Goal: Task Accomplishment & Management: Use online tool/utility

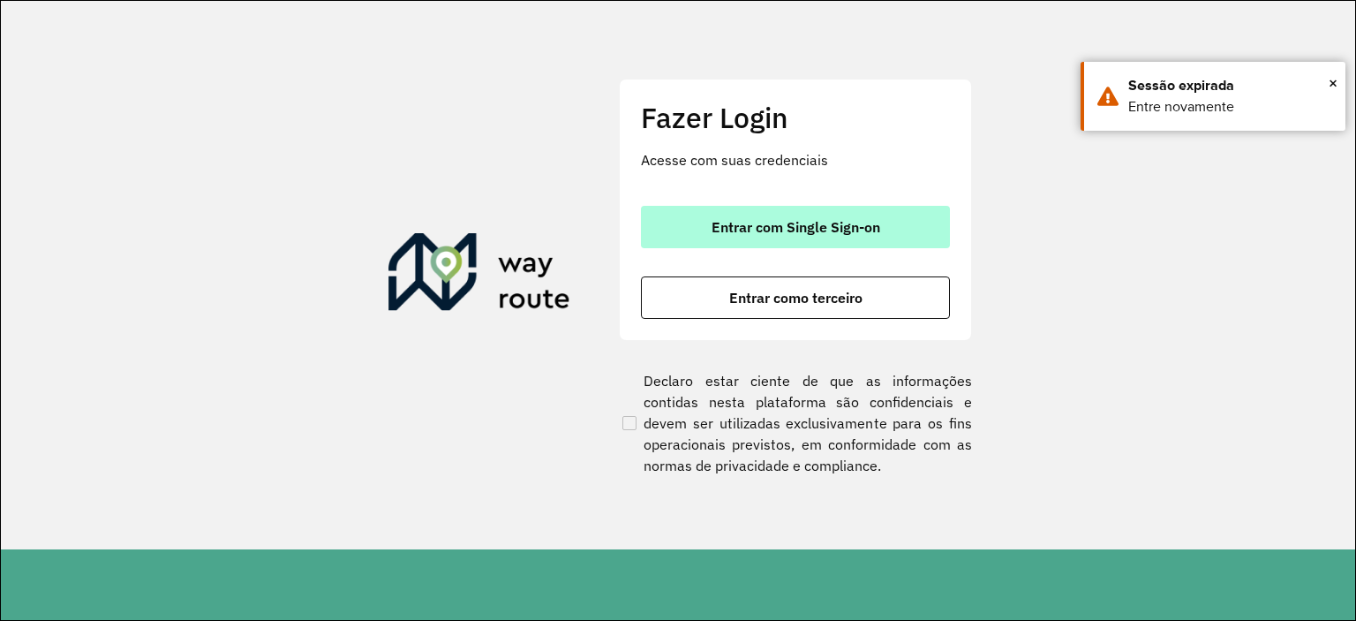
click at [743, 215] on button "Entrar com Single Sign-on" at bounding box center [795, 227] width 309 height 42
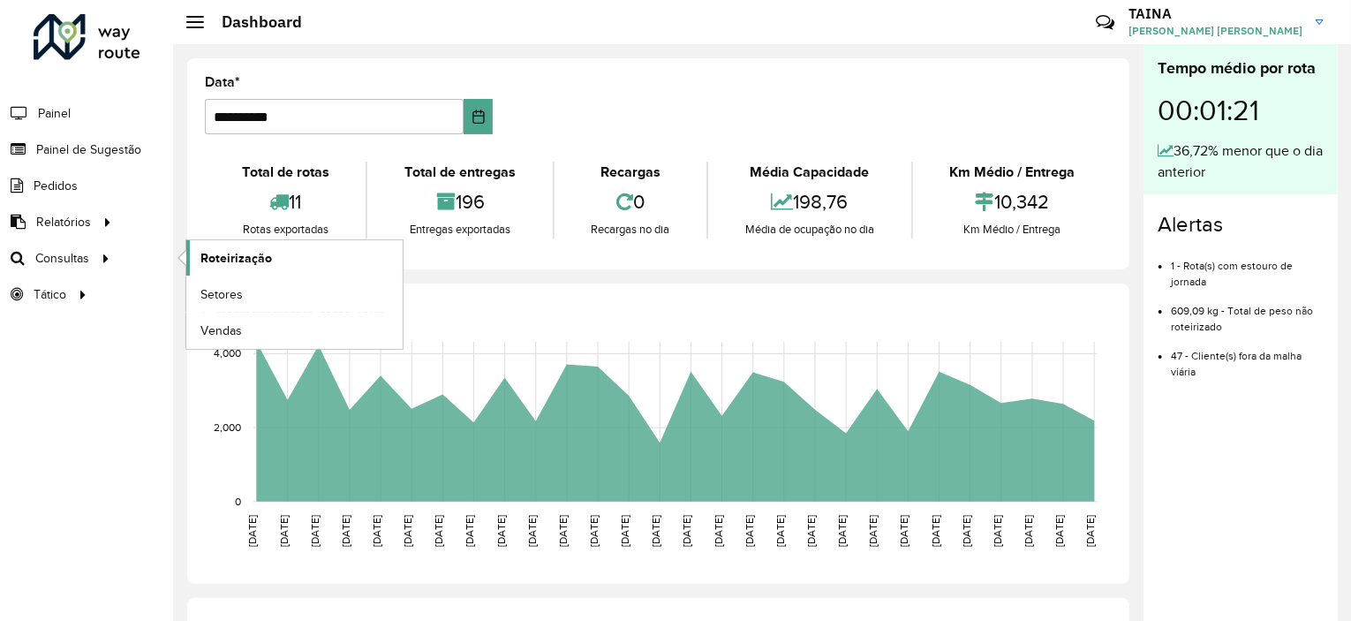
click at [254, 257] on span "Roteirização" at bounding box center [236, 258] width 72 height 19
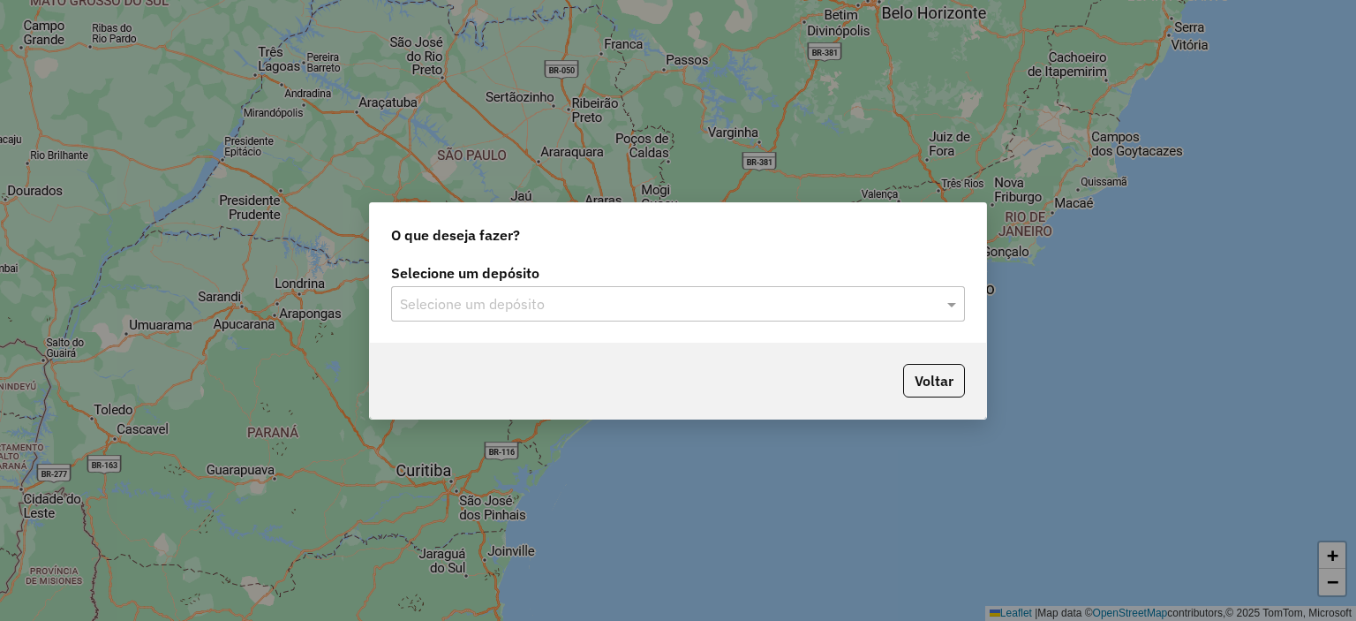
click at [490, 303] on input "text" at bounding box center [660, 304] width 521 height 21
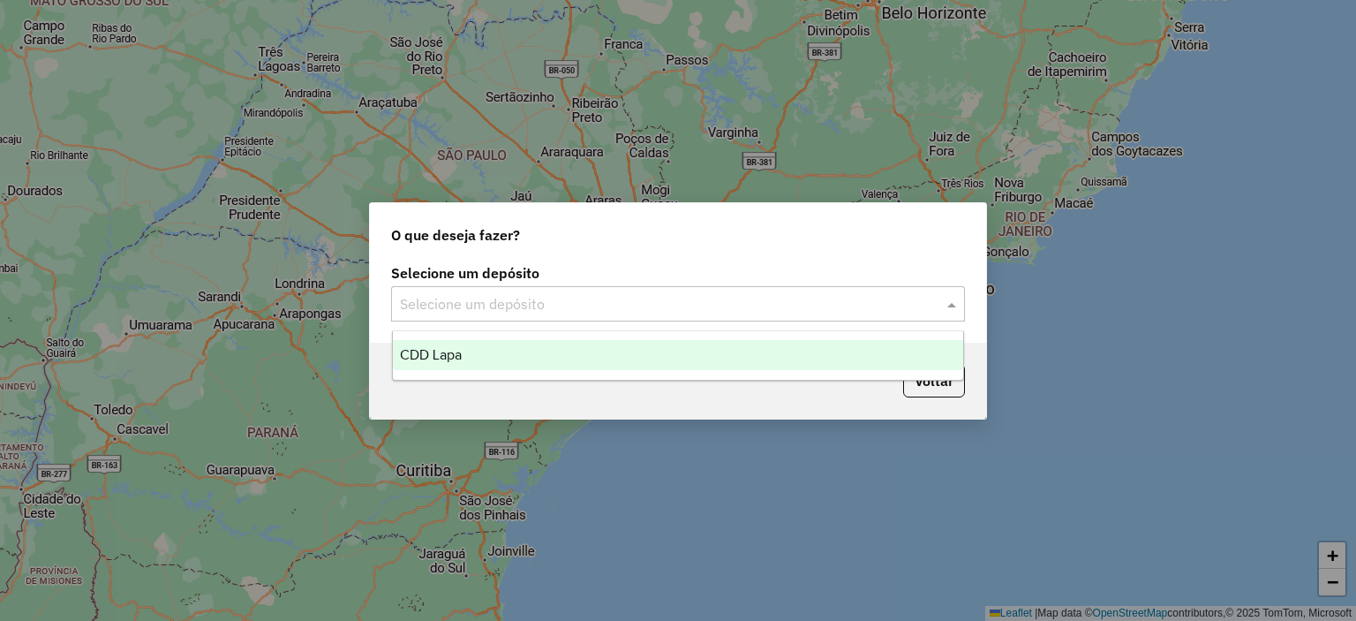
click at [530, 360] on div "CDD Lapa" at bounding box center [678, 355] width 571 height 30
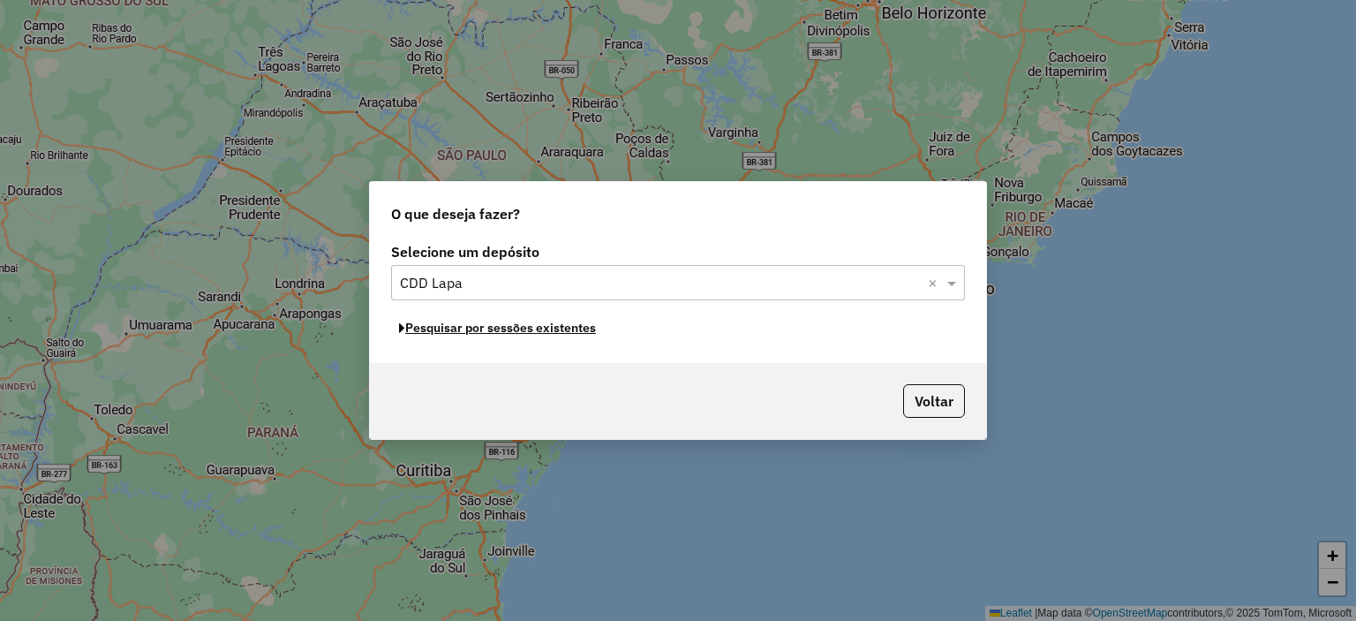
click at [541, 334] on button "Pesquisar por sessões existentes" at bounding box center [497, 327] width 213 height 27
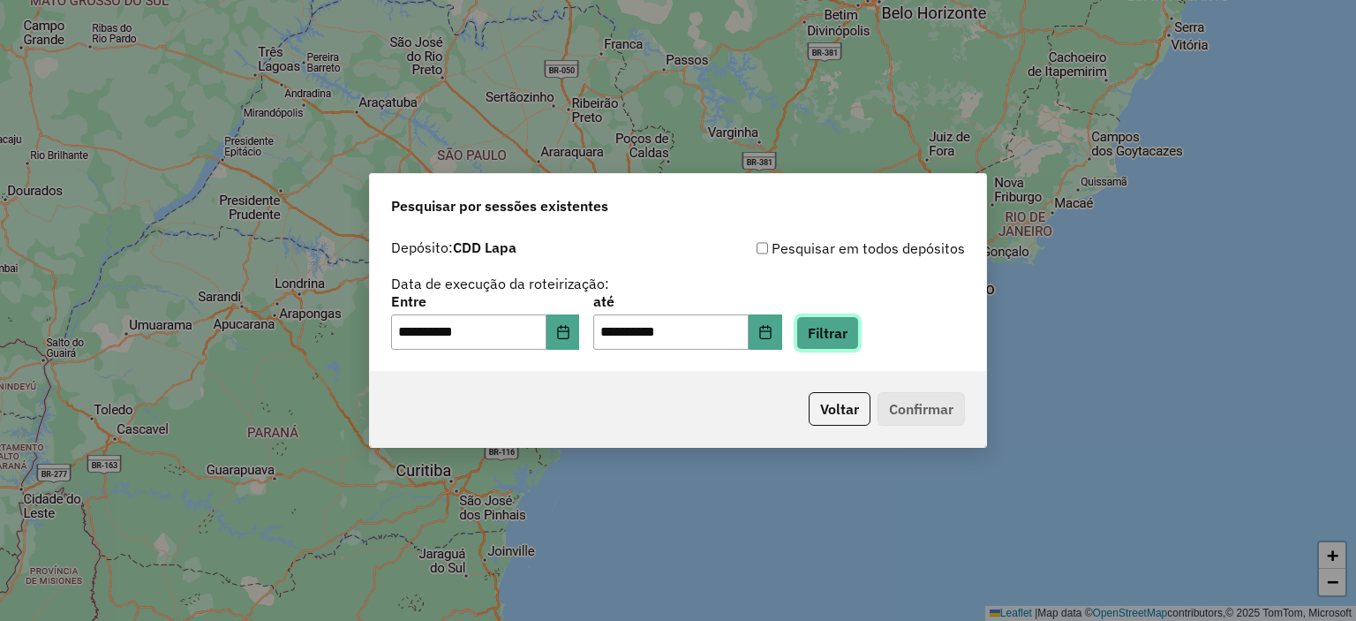
click at [844, 338] on button "Filtrar" at bounding box center [828, 333] width 63 height 34
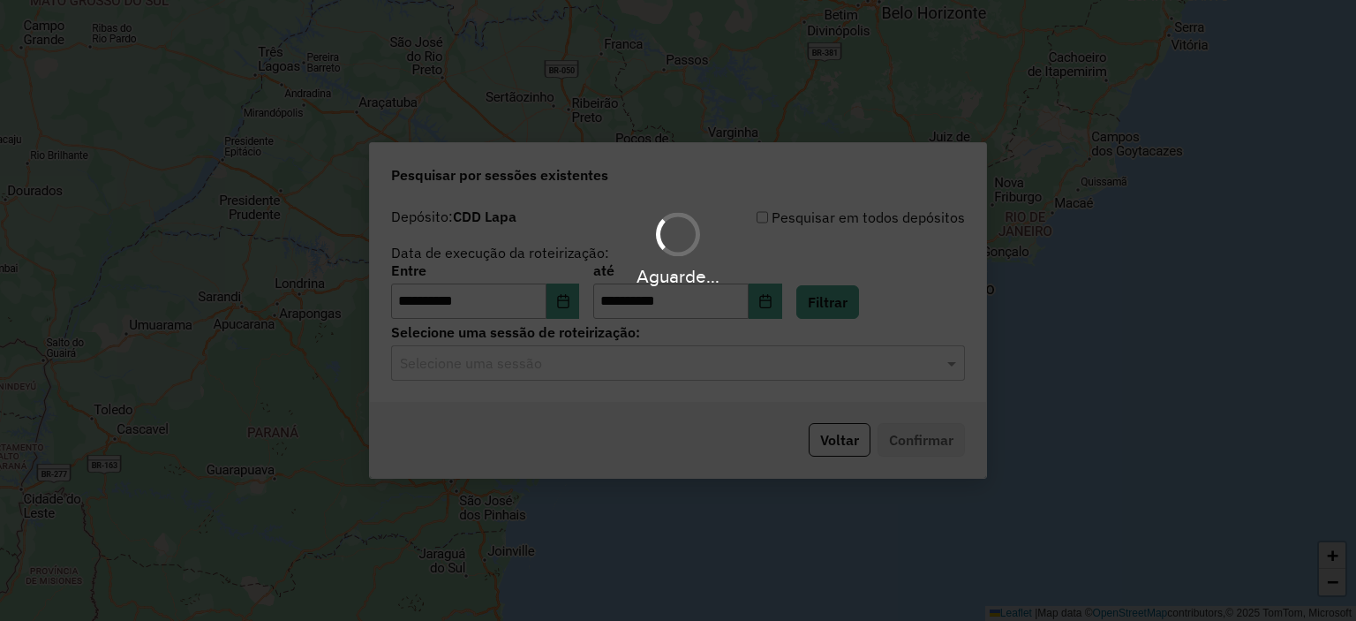
click at [541, 370] on div "Aguarde..." at bounding box center [678, 310] width 1356 height 621
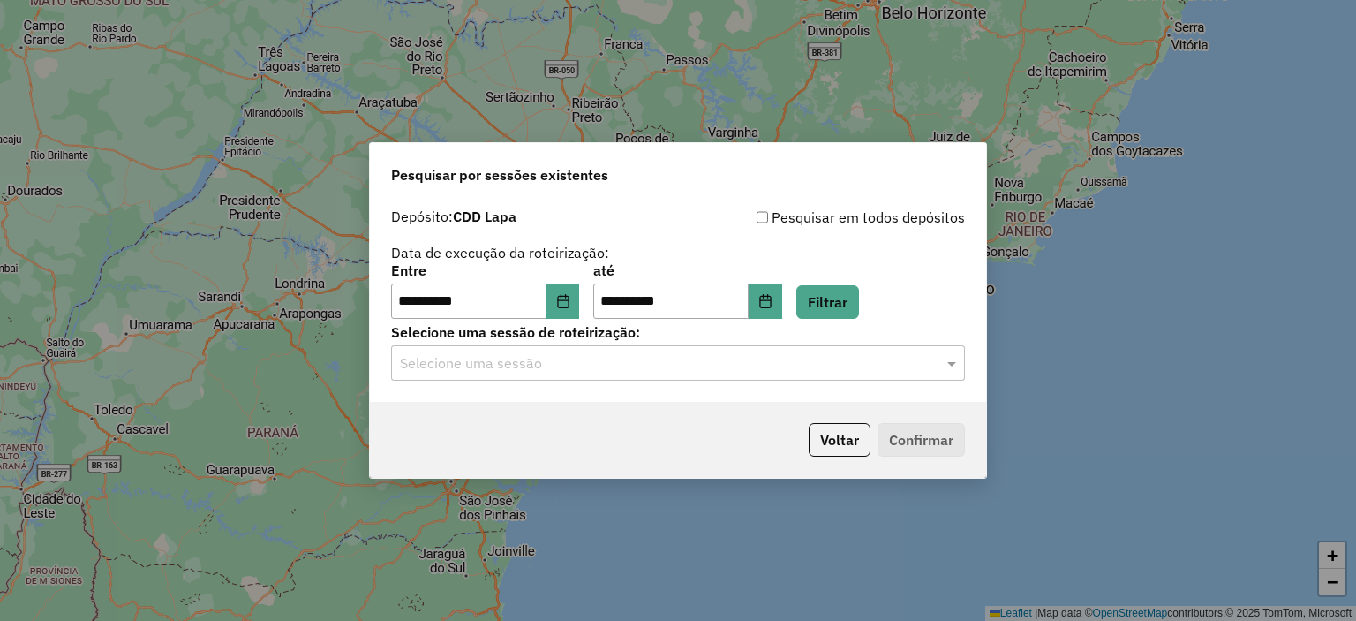
click at [554, 363] on input "text" at bounding box center [660, 363] width 521 height 21
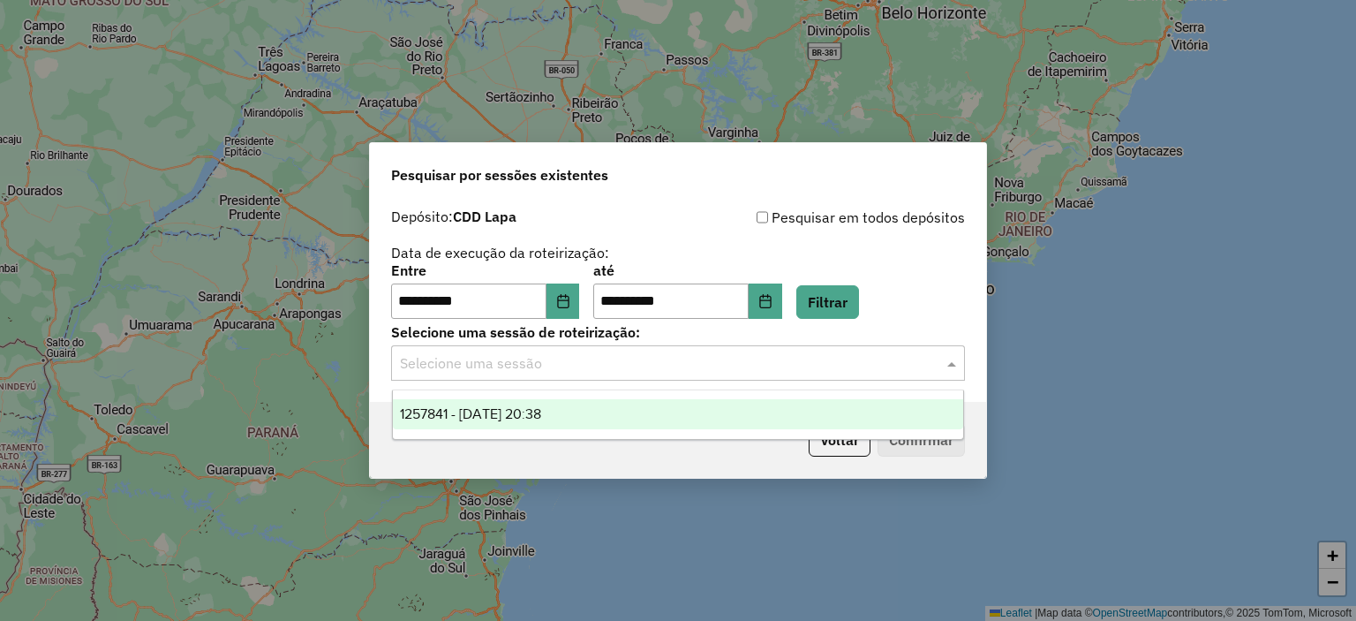
click at [540, 410] on span "1257841 - [DATE] 20:38" at bounding box center [470, 413] width 141 height 15
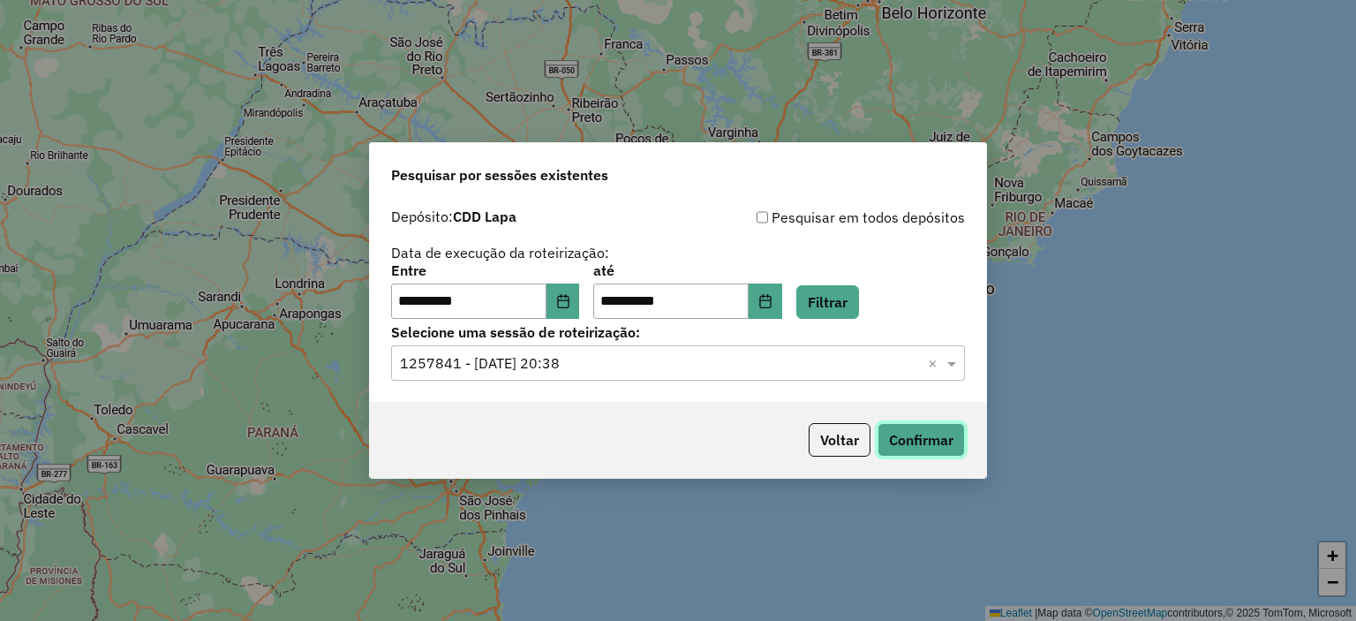
click at [916, 433] on button "Confirmar" at bounding box center [921, 440] width 87 height 34
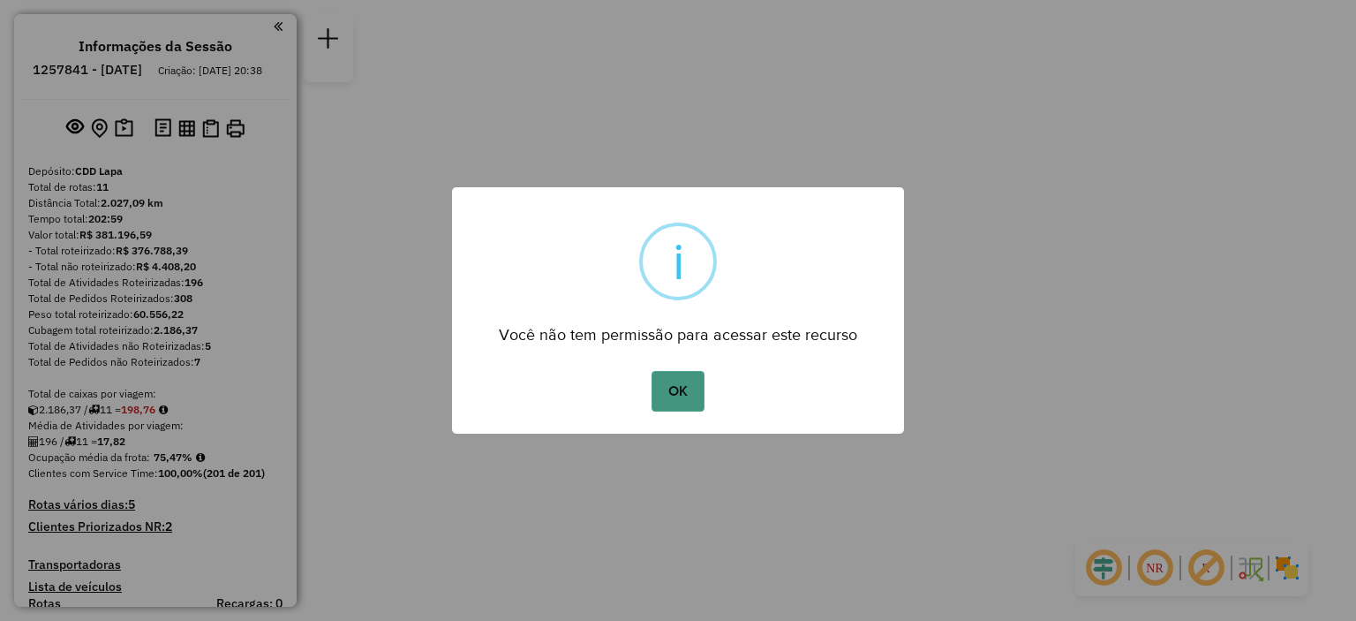
click at [661, 394] on button "OK" at bounding box center [678, 391] width 52 height 41
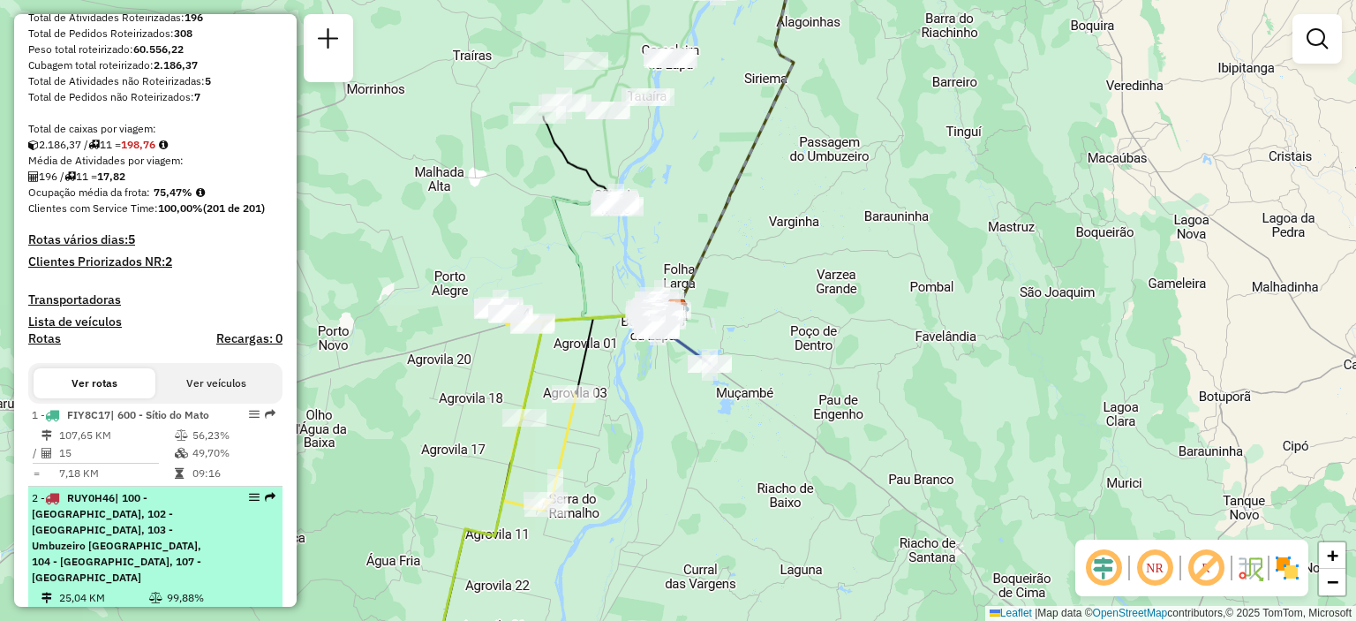
scroll to position [530, 0]
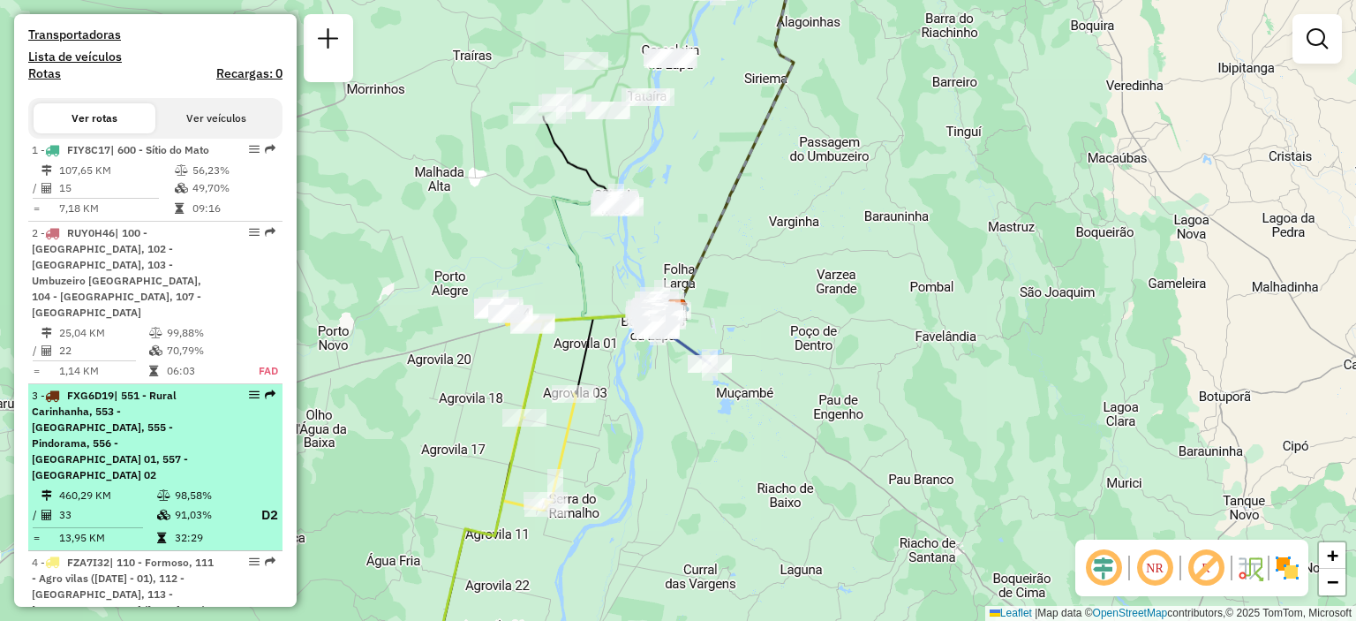
click at [200, 412] on div "3 - FXG6D19 | 551 - Rural Carinhanha, 553 - Juliao, 555 - Pindorama, 556 - Cari…" at bounding box center [125, 435] width 187 height 95
select select "**********"
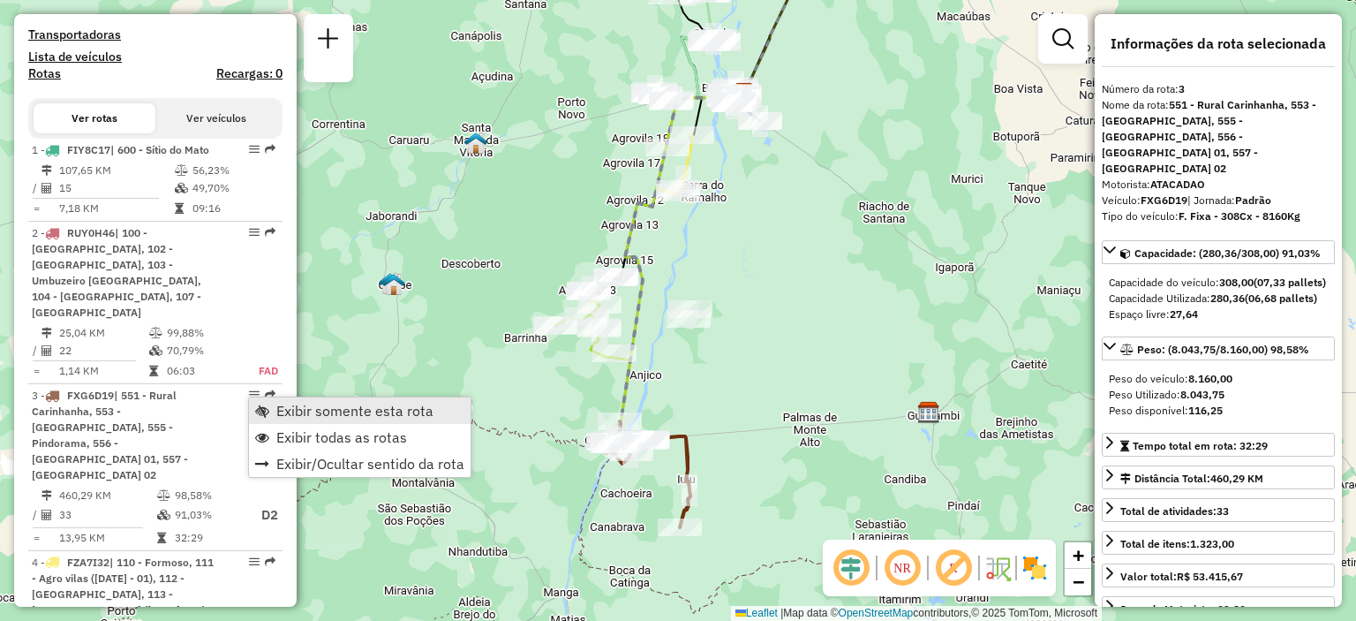
click at [270, 404] on link "Exibir somente esta rota" at bounding box center [360, 410] width 222 height 26
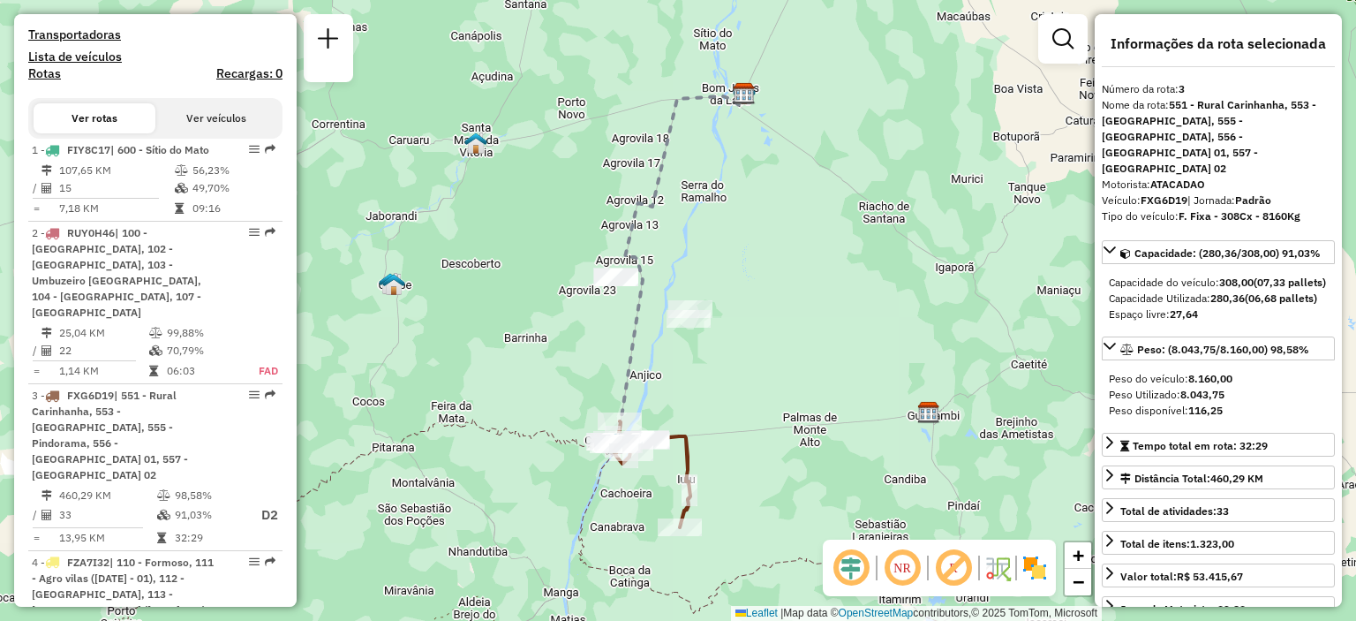
click at [890, 568] on em at bounding box center [902, 568] width 42 height 42
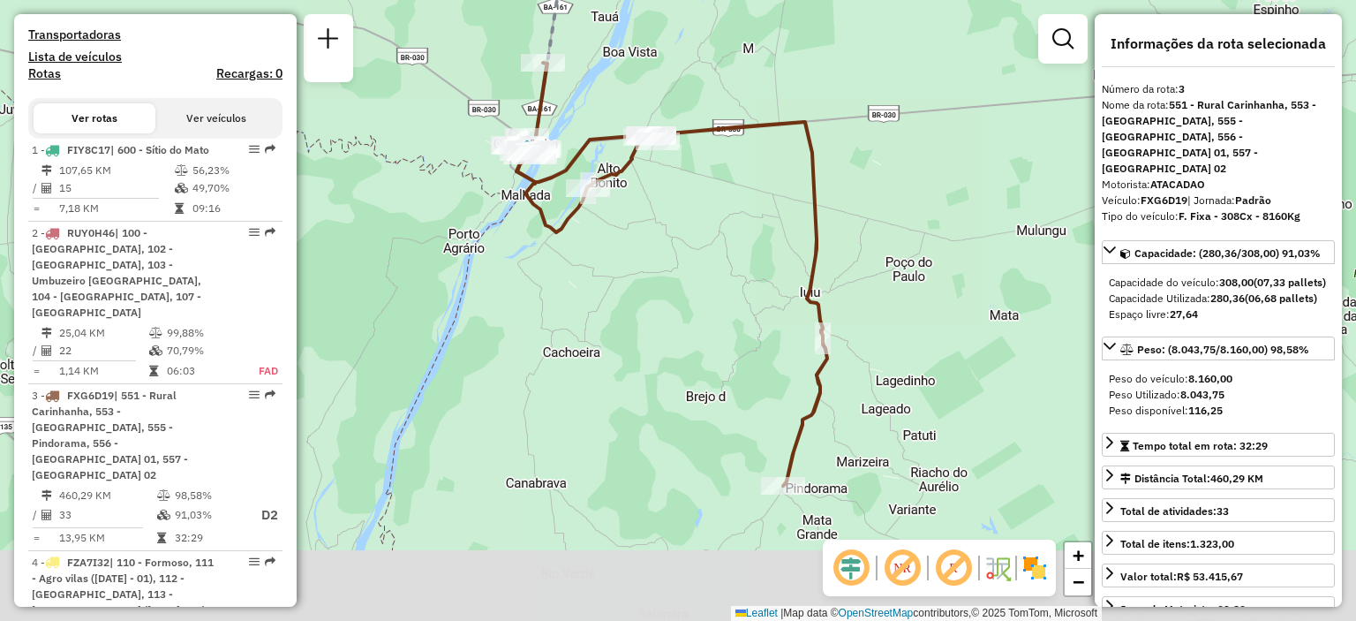
drag, startPoint x: 694, startPoint y: 441, endPoint x: 628, endPoint y: 280, distance: 173.8
click at [628, 280] on div "Janela de atendimento Grade de atendimento Capacidade Transportadoras Veículos …" at bounding box center [678, 310] width 1356 height 621
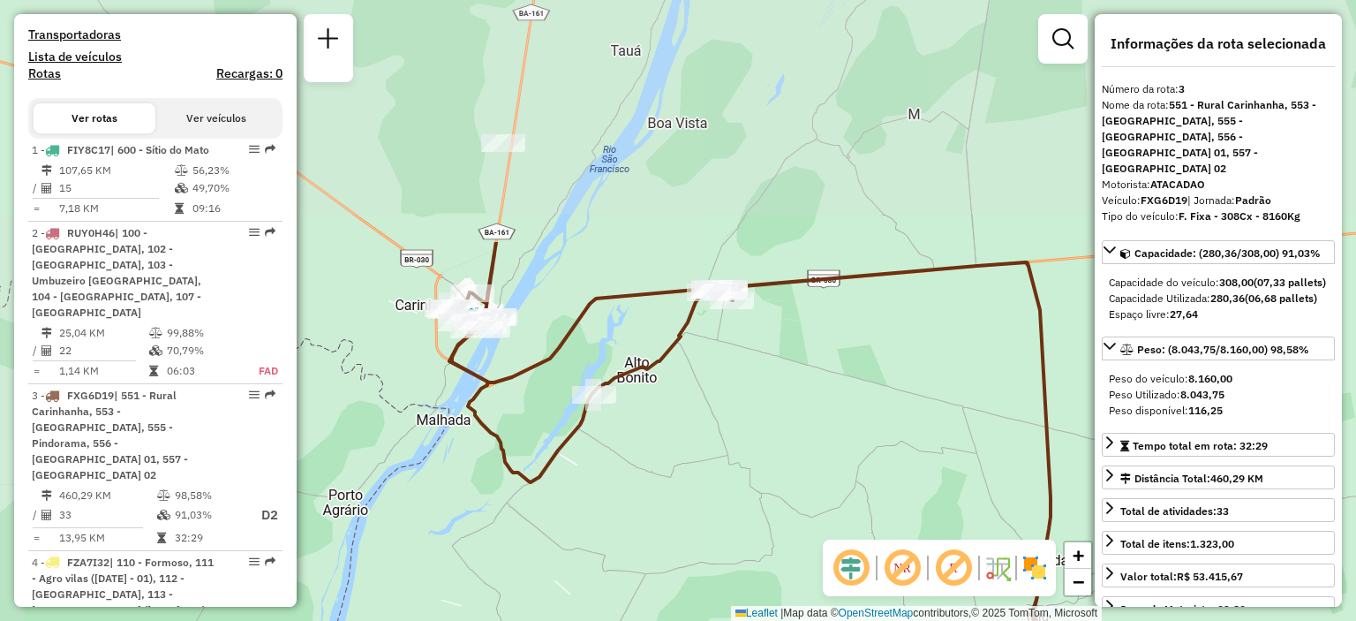
drag, startPoint x: 646, startPoint y: 253, endPoint x: 690, endPoint y: 554, distance: 303.3
click at [690, 554] on div "Janela de atendimento Grade de atendimento Capacidade Transportadoras Veículos …" at bounding box center [678, 310] width 1356 height 621
